Goal: Information Seeking & Learning: Understand process/instructions

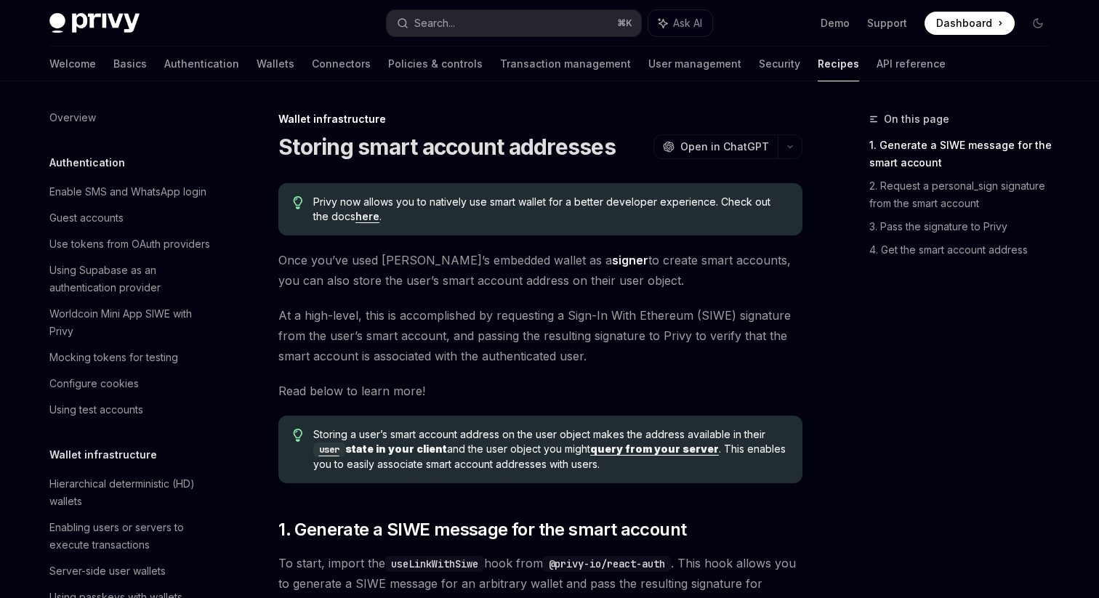
scroll to position [397, 0]
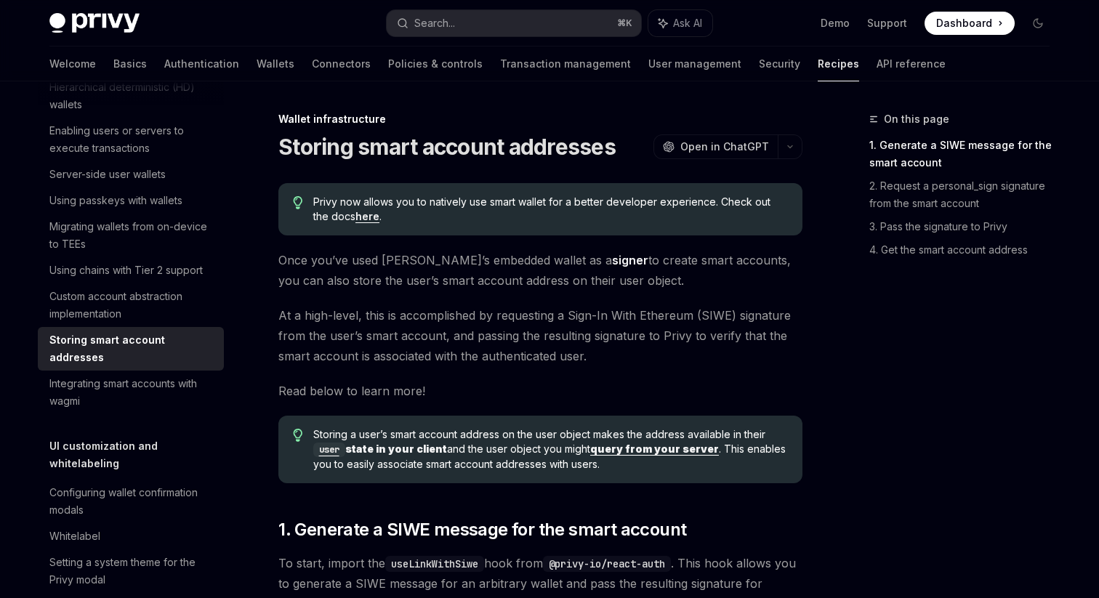
click at [642, 187] on div "Privy now allows you to natively use smart wallet for a better developer experi…" at bounding box center [540, 209] width 524 height 52
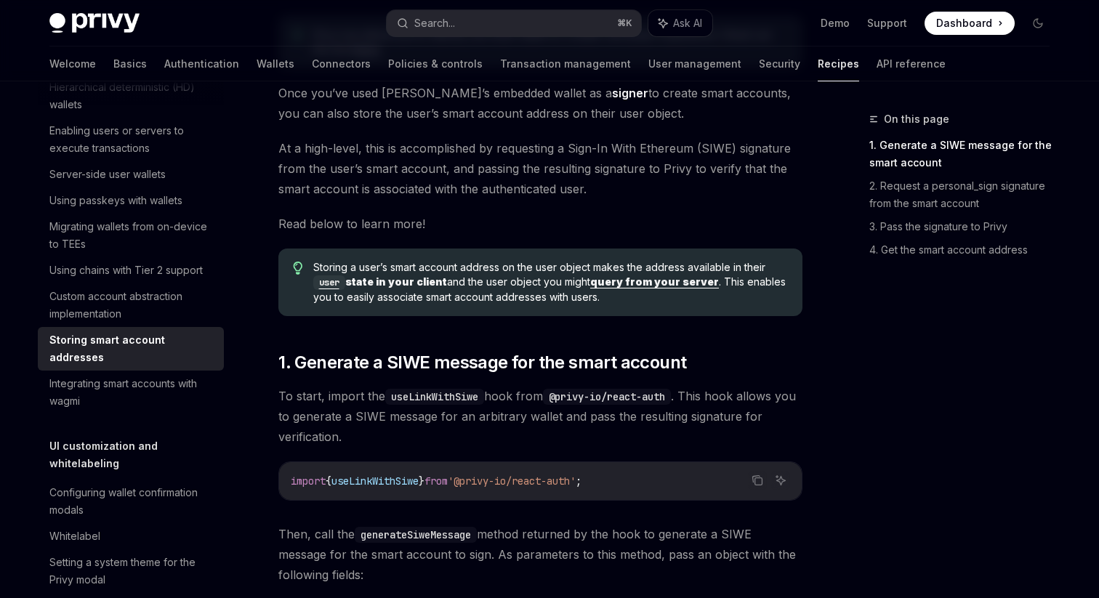
scroll to position [253, 0]
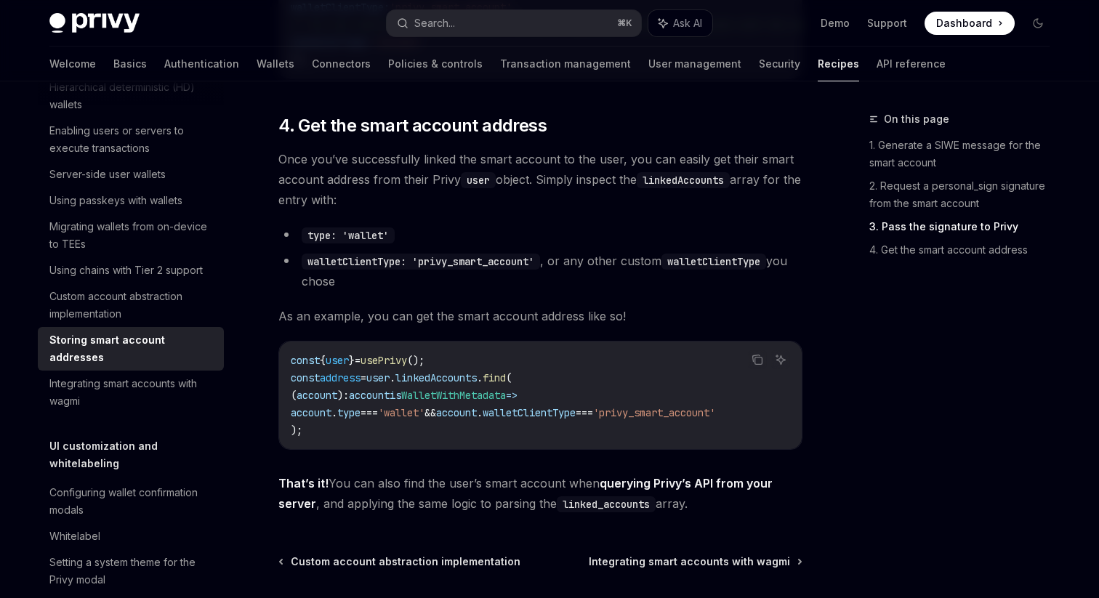
scroll to position [2078, 0]
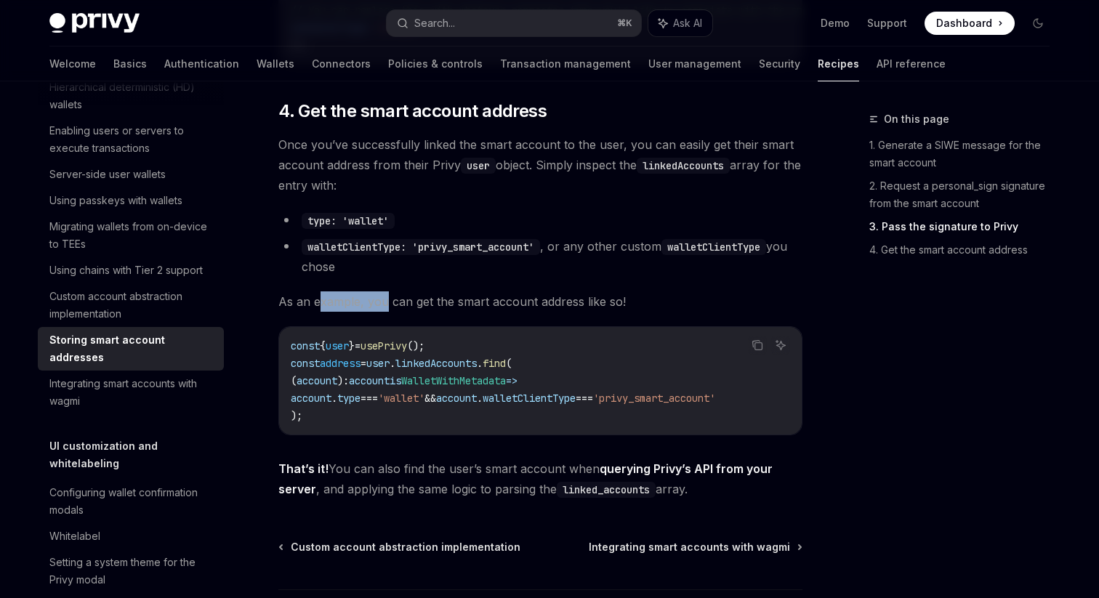
drag, startPoint x: 318, startPoint y: 331, endPoint x: 390, endPoint y: 331, distance: 72.7
click at [390, 312] on span "As an example, you can get the smart account address like so!" at bounding box center [540, 301] width 524 height 20
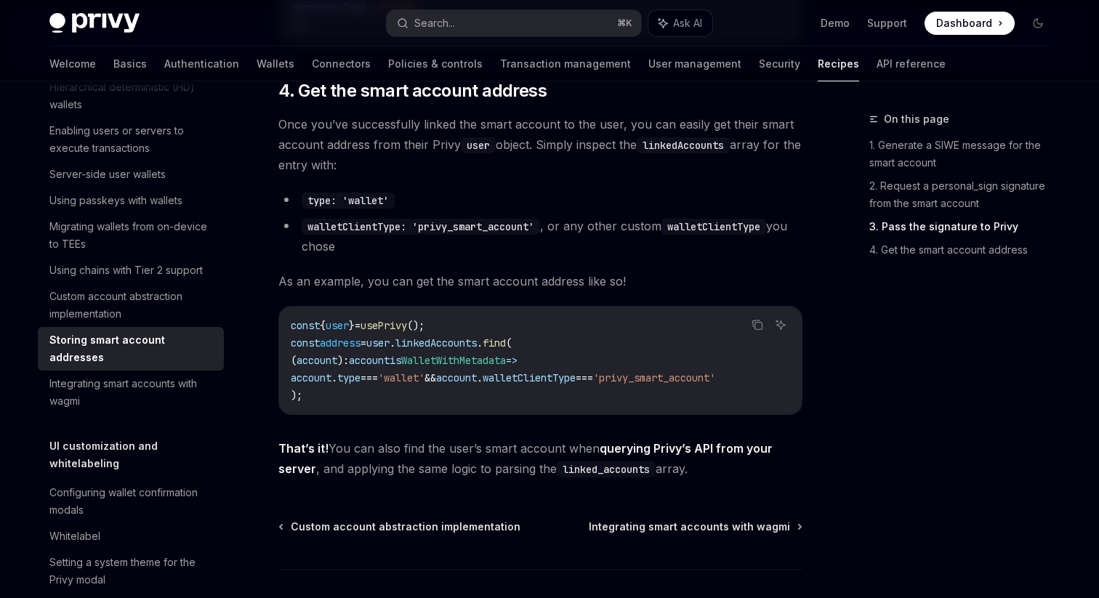
scroll to position [2232, 0]
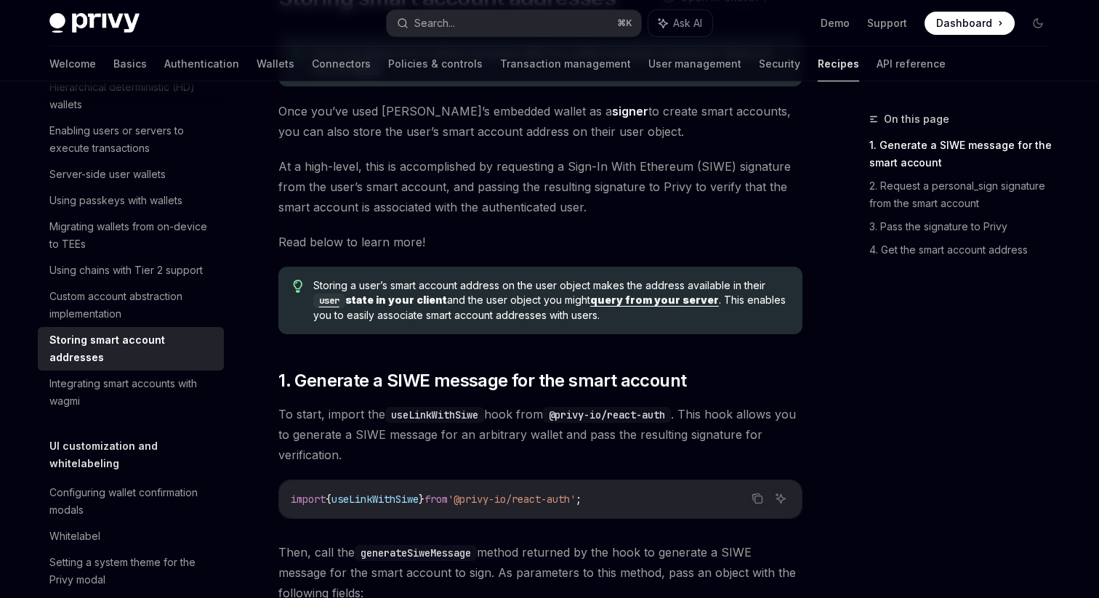
scroll to position [153, 0]
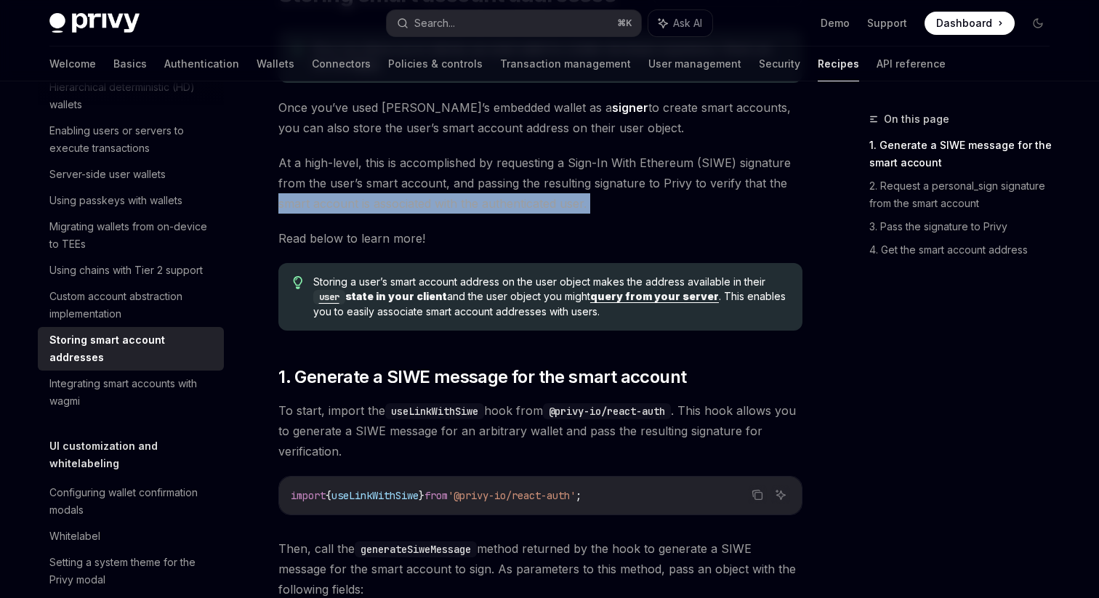
drag, startPoint x: 280, startPoint y: 196, endPoint x: 450, endPoint y: 218, distance: 171.4
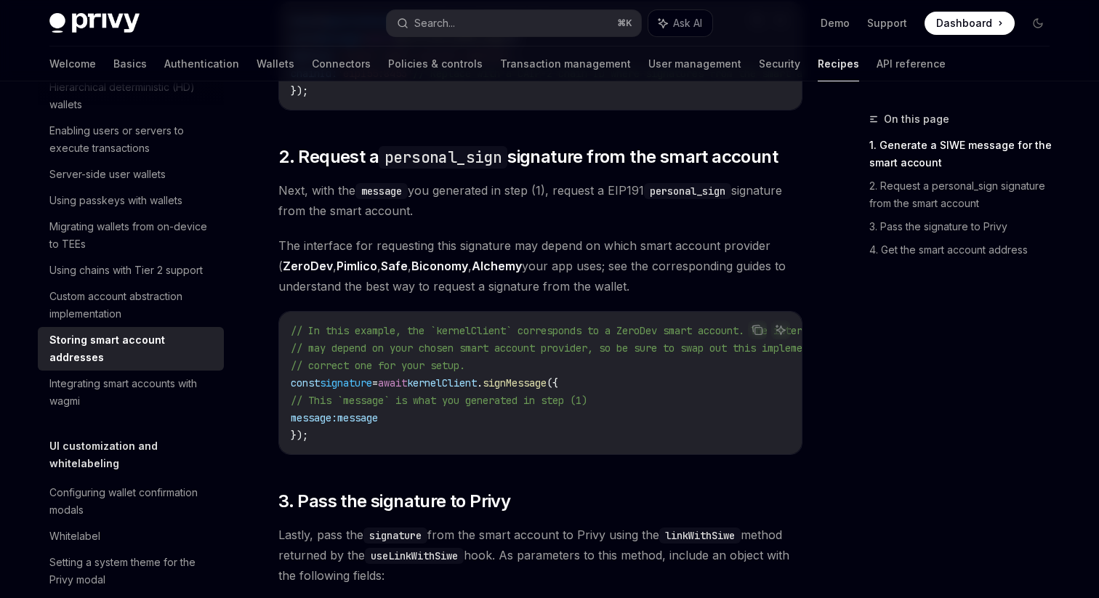
scroll to position [1000, 0]
drag, startPoint x: 411, startPoint y: 231, endPoint x: 530, endPoint y: 242, distance: 120.4
click at [530, 242] on div "Privy now allows you to natively use smart wallet for a better developer experi…" at bounding box center [540, 380] width 524 height 2394
click at [537, 238] on div "Privy now allows you to natively use smart wallet for a better developer experi…" at bounding box center [540, 380] width 524 height 2394
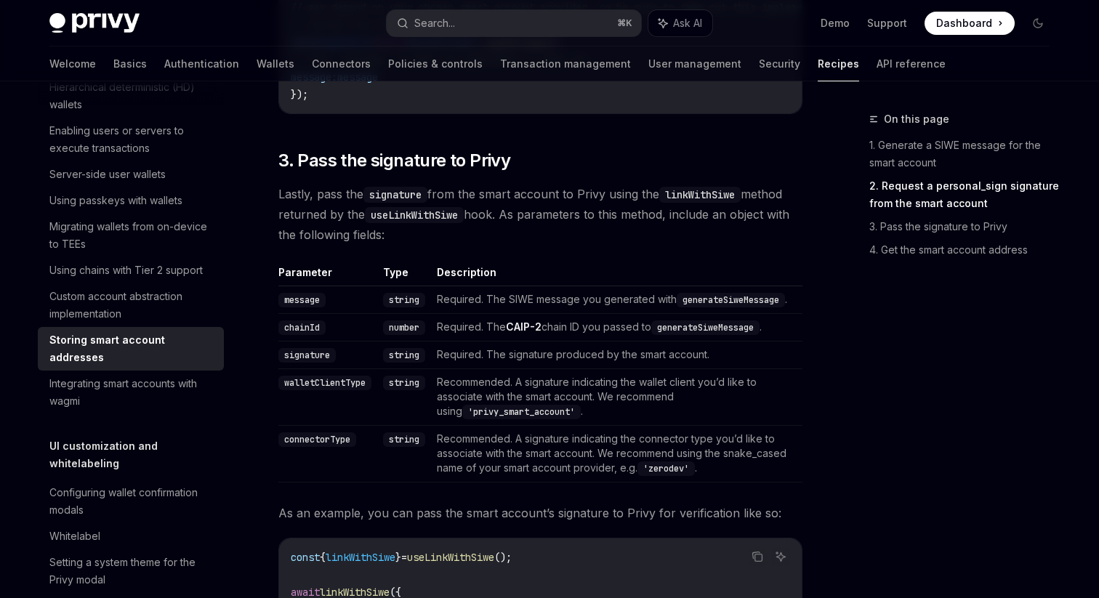
scroll to position [1362, 0]
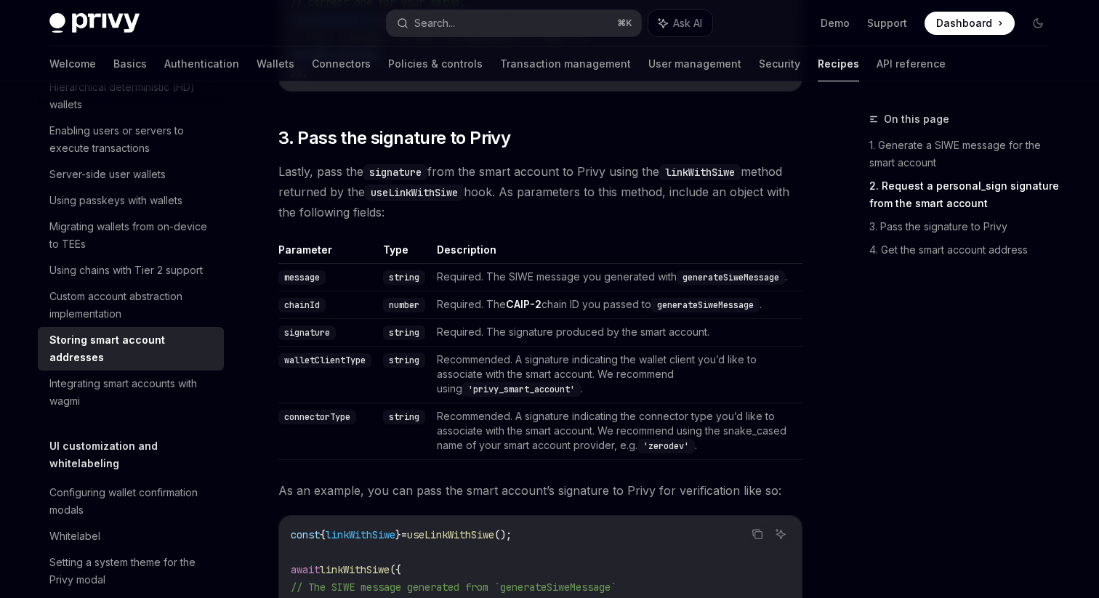
drag, startPoint x: 409, startPoint y: 242, endPoint x: 345, endPoint y: 202, distance: 75.4
click at [337, 201] on span "Lastly, pass the signature from the smart account to Privy using the linkWithSi…" at bounding box center [540, 191] width 524 height 61
click at [595, 255] on div "Privy now allows you to natively use smart wallet for a better developer experi…" at bounding box center [540, 18] width 524 height 2394
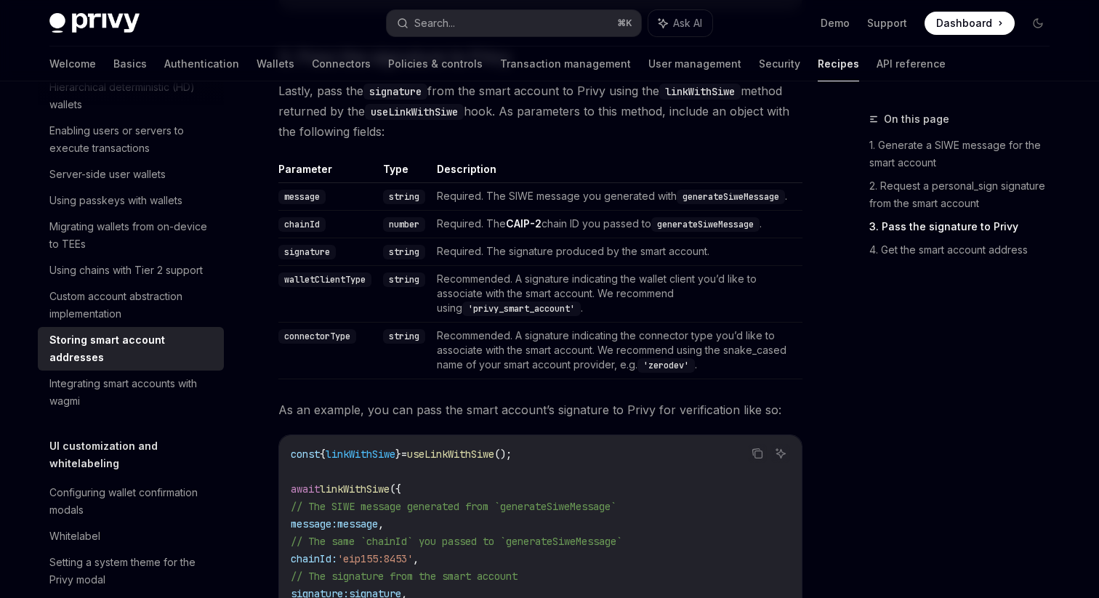
scroll to position [1441, 0]
click at [315, 261] on code "signature" at bounding box center [306, 253] width 57 height 15
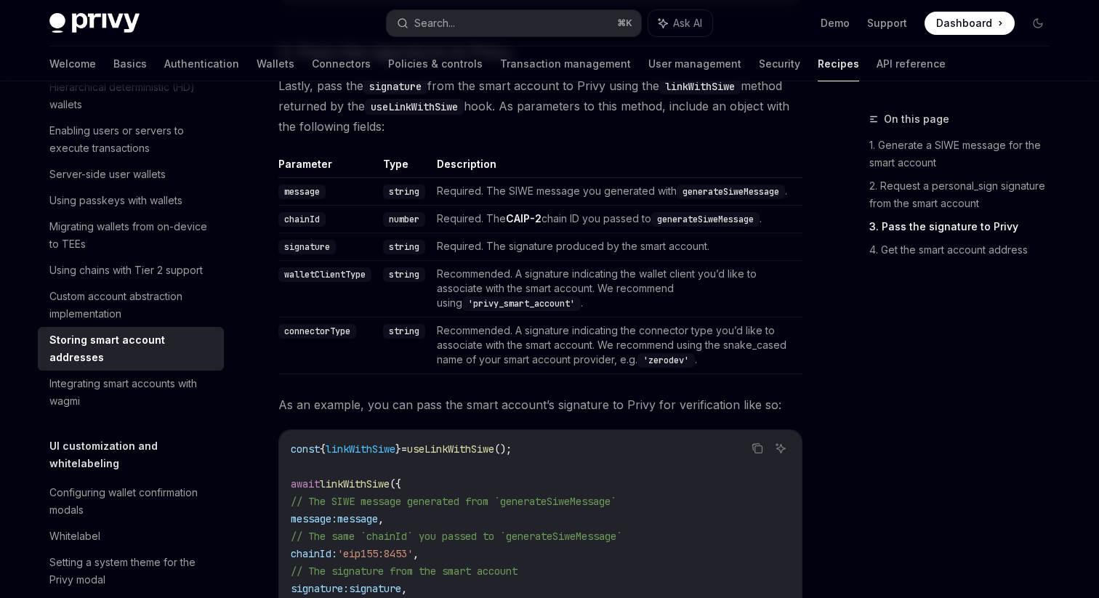
scroll to position [1456, 0]
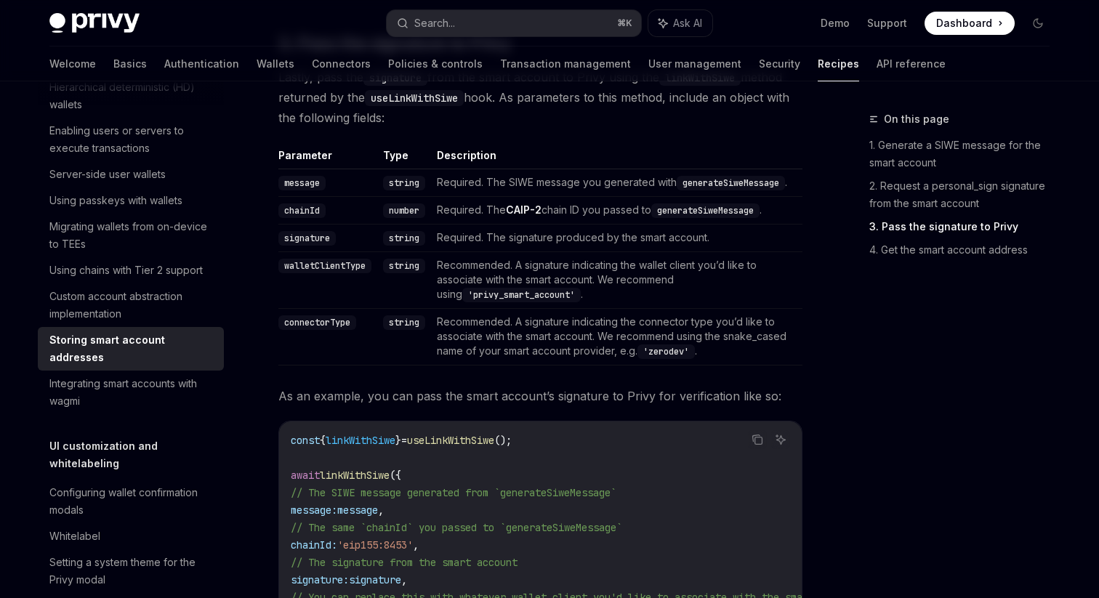
click at [301, 190] on code "message" at bounding box center [301, 183] width 47 height 15
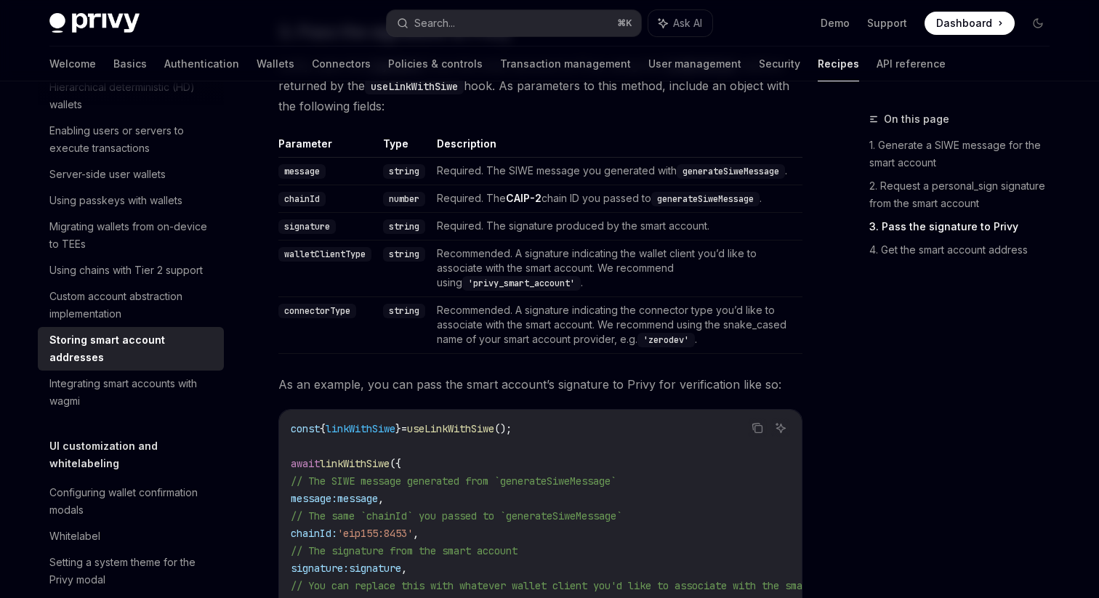
scroll to position [1470, 0]
click at [308, 177] on code "message" at bounding box center [301, 169] width 47 height 15
click at [293, 177] on code "message" at bounding box center [301, 169] width 47 height 15
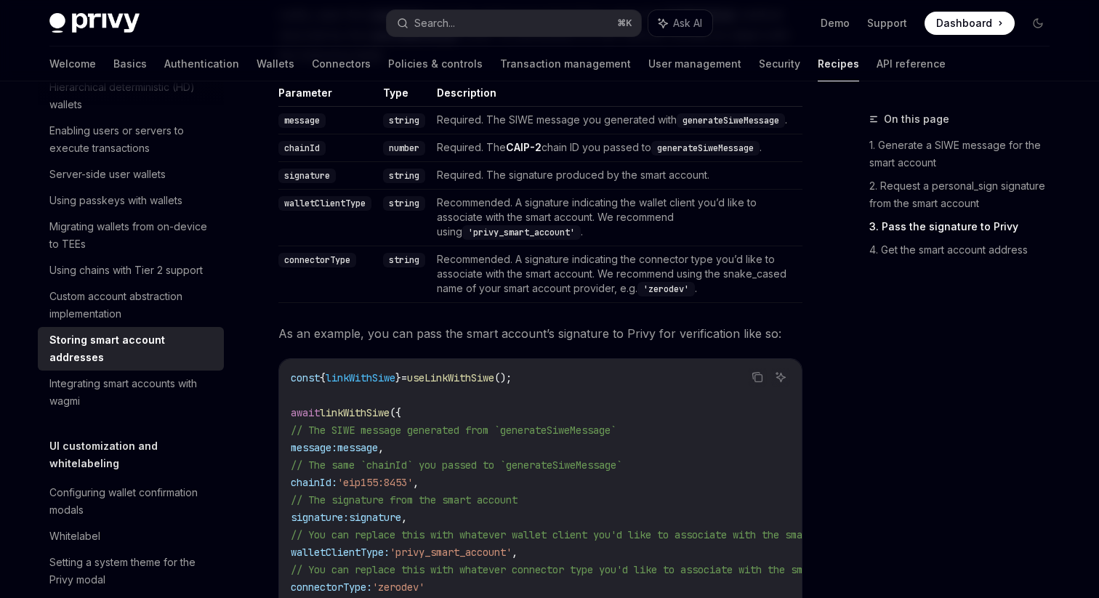
scroll to position [1520, 0]
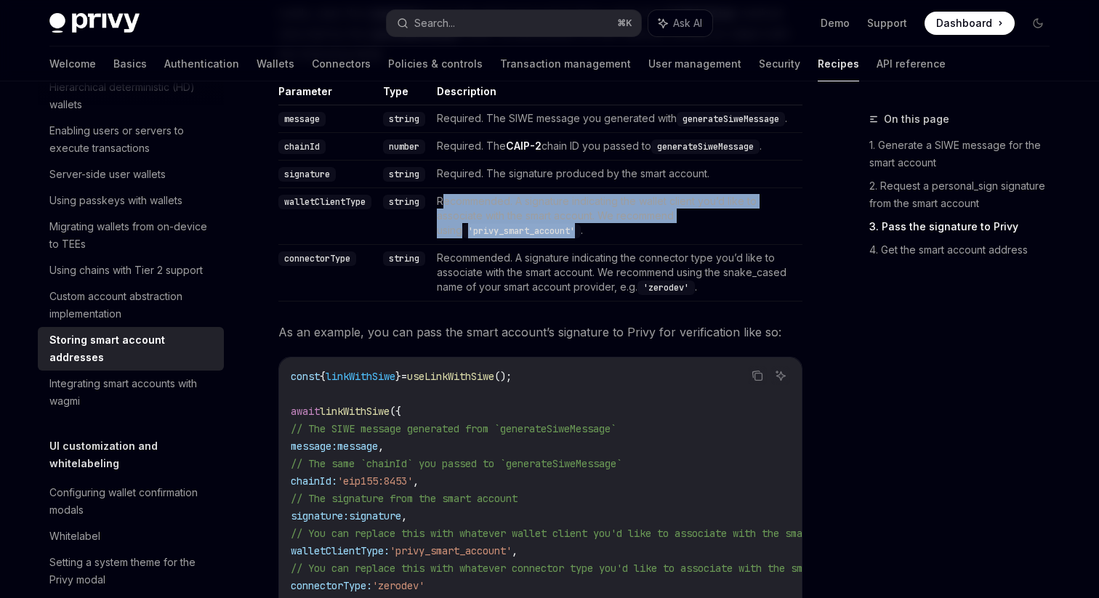
drag, startPoint x: 444, startPoint y: 230, endPoint x: 560, endPoint y: 249, distance: 117.9
click at [560, 245] on td "Recommended. A signature indicating the wallet client you’d like to associate w…" at bounding box center [616, 216] width 371 height 57
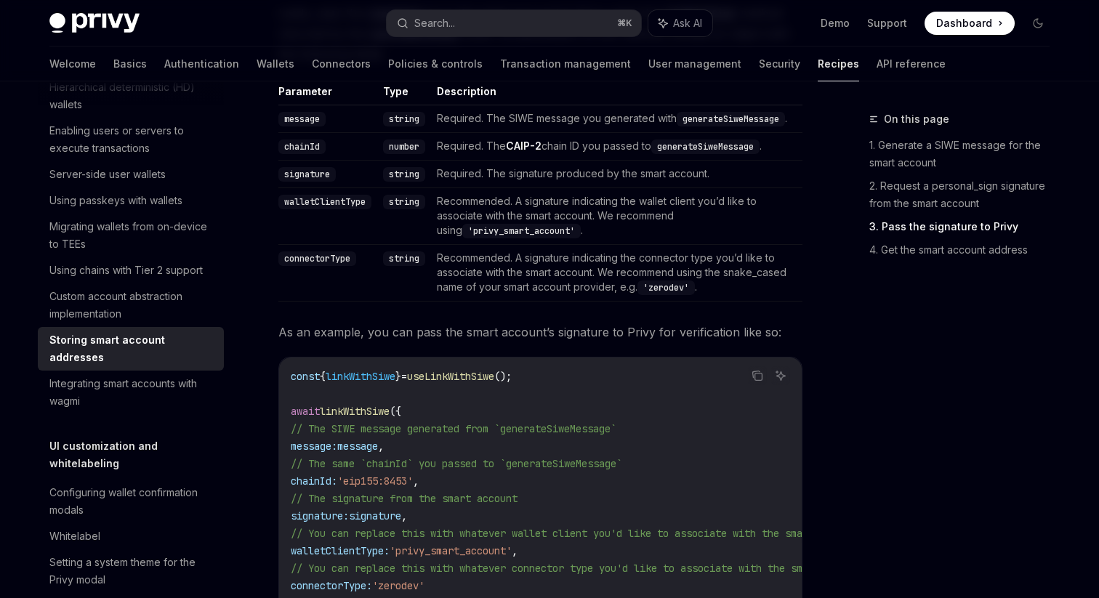
click at [472, 281] on td "Recommended. A signature indicating the connector type you’d like to associate …" at bounding box center [616, 273] width 371 height 57
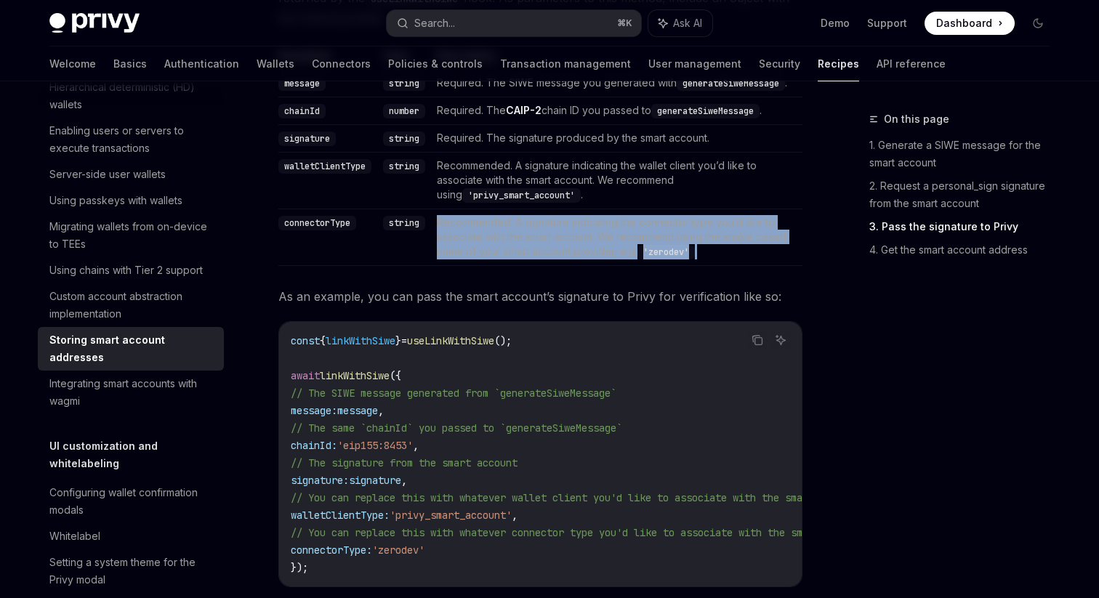
drag, startPoint x: 442, startPoint y: 249, endPoint x: 711, endPoint y: 275, distance: 270.9
click at [711, 266] on td "Recommended. A signature indicating the connector type you’d like to associate …" at bounding box center [616, 237] width 371 height 57
click at [609, 266] on td "Recommended. A signature indicating the connector type you’d like to associate …" at bounding box center [616, 237] width 371 height 57
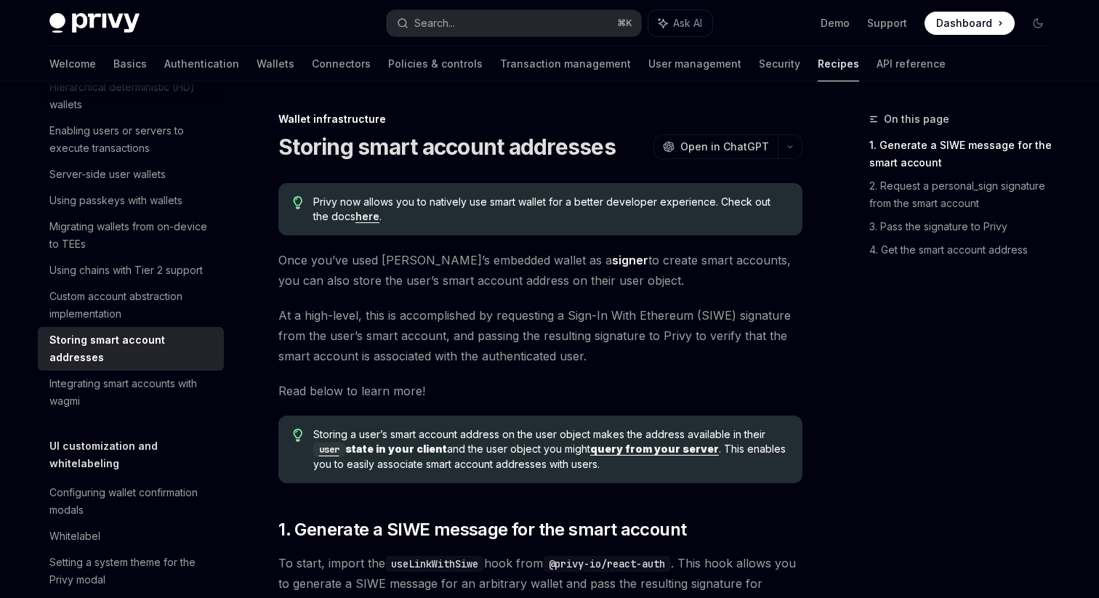
scroll to position [13, 0]
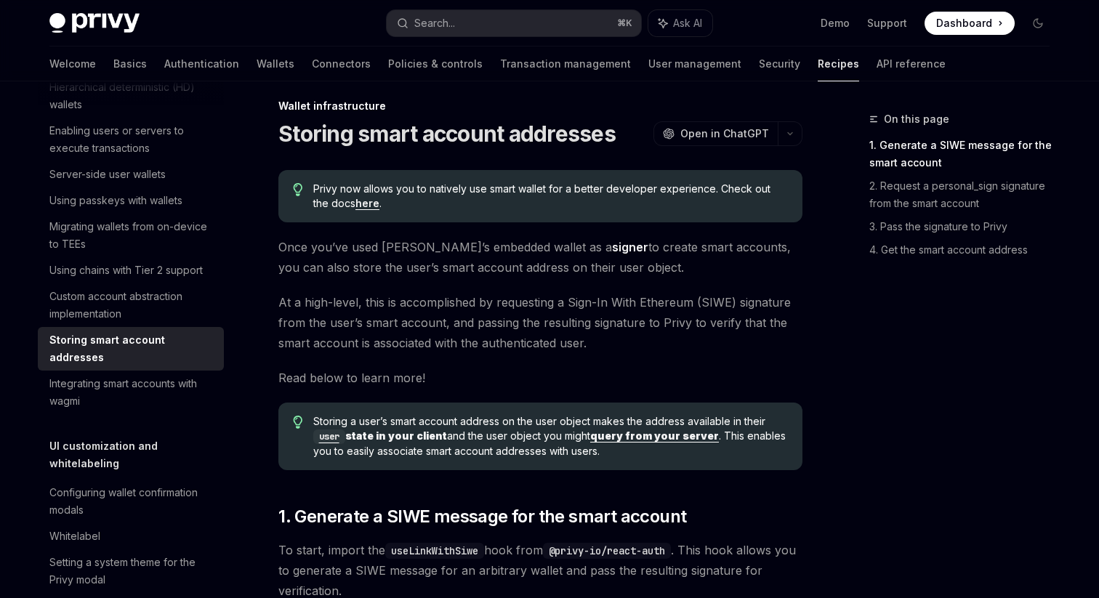
click at [417, 337] on span "At a high-level, this is accomplished by requesting a Sign-In With Ethereum (SI…" at bounding box center [540, 322] width 524 height 61
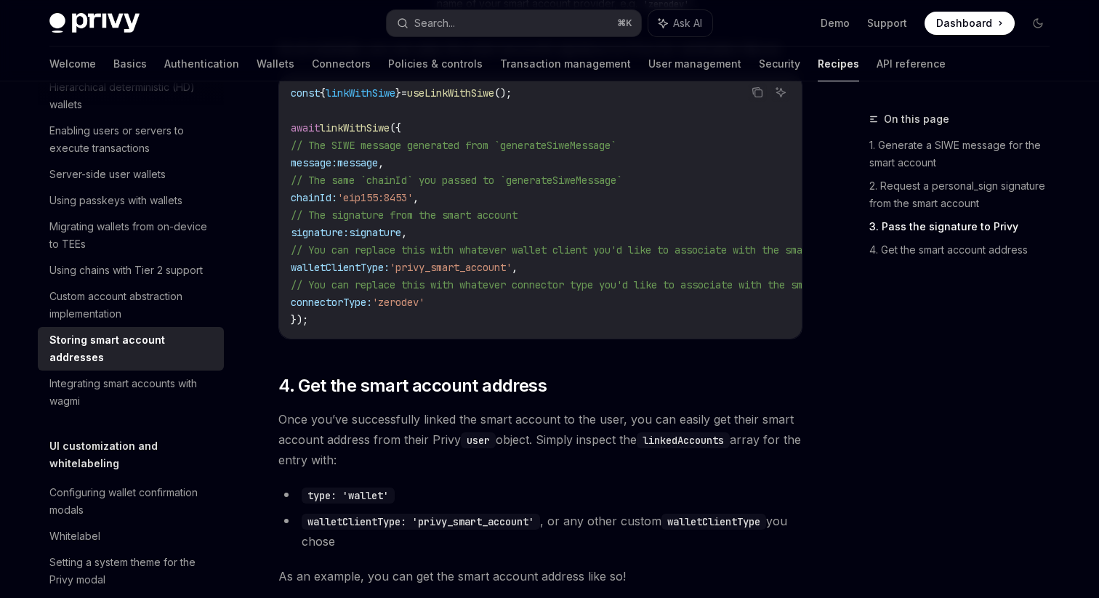
scroll to position [1801, 0]
